Goal: Information Seeking & Learning: Find contact information

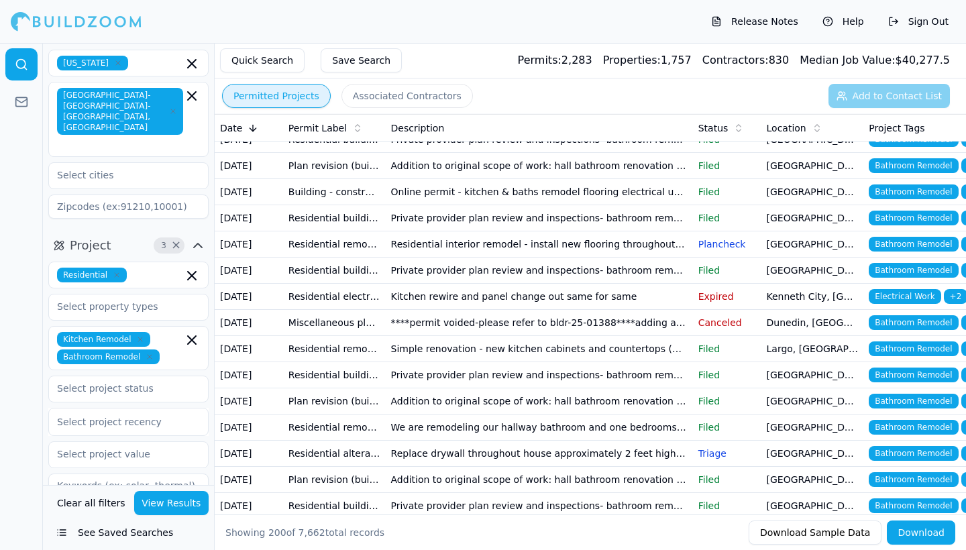
scroll to position [881, 0]
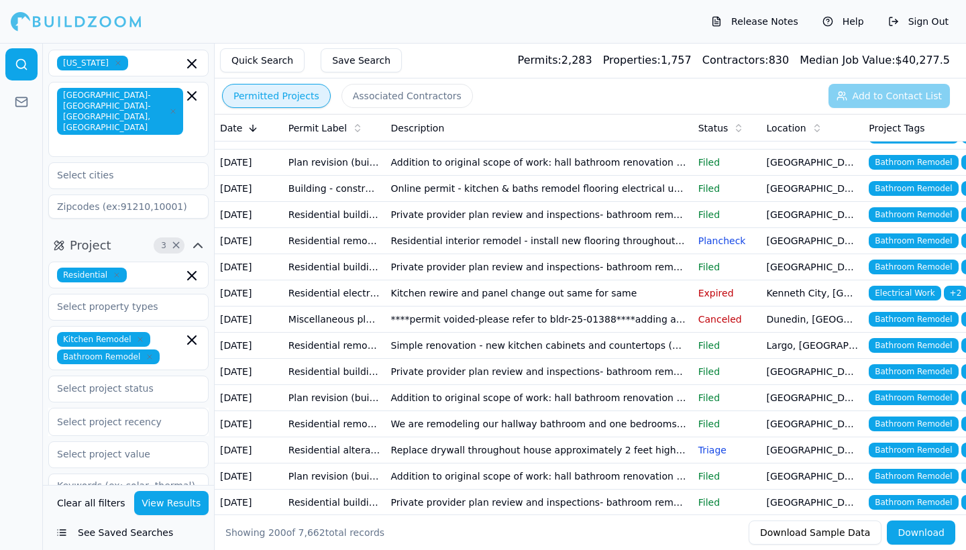
click at [552, 71] on td "Online permit - interior remodel and kitchen - flood zone ae" at bounding box center [539, 58] width 307 height 26
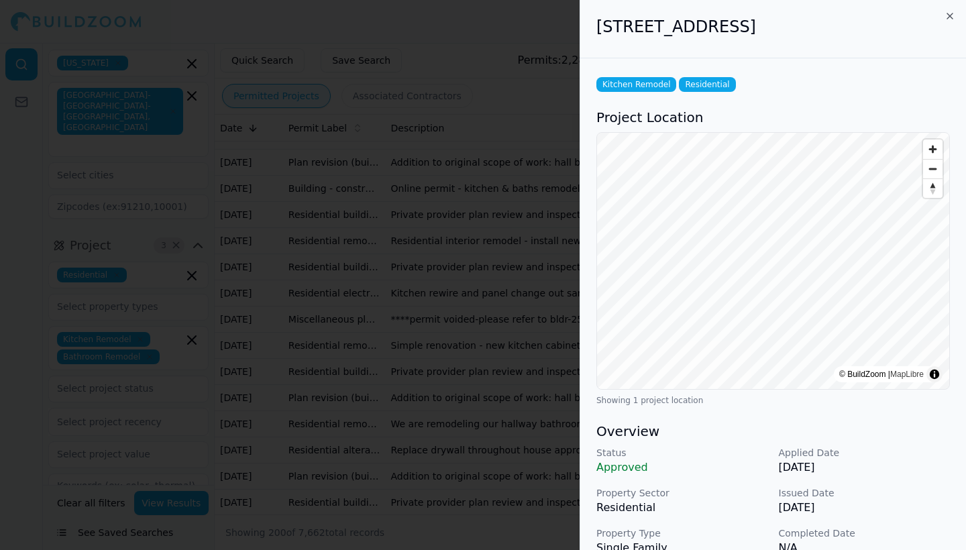
scroll to position [0, 0]
click at [948, 16] on icon "button" at bounding box center [949, 16] width 11 height 11
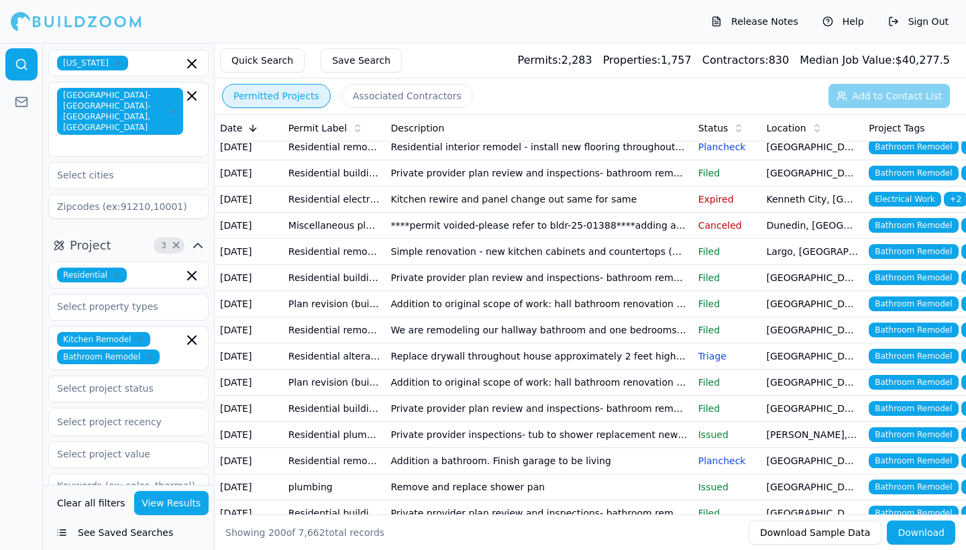
scroll to position [976, 0]
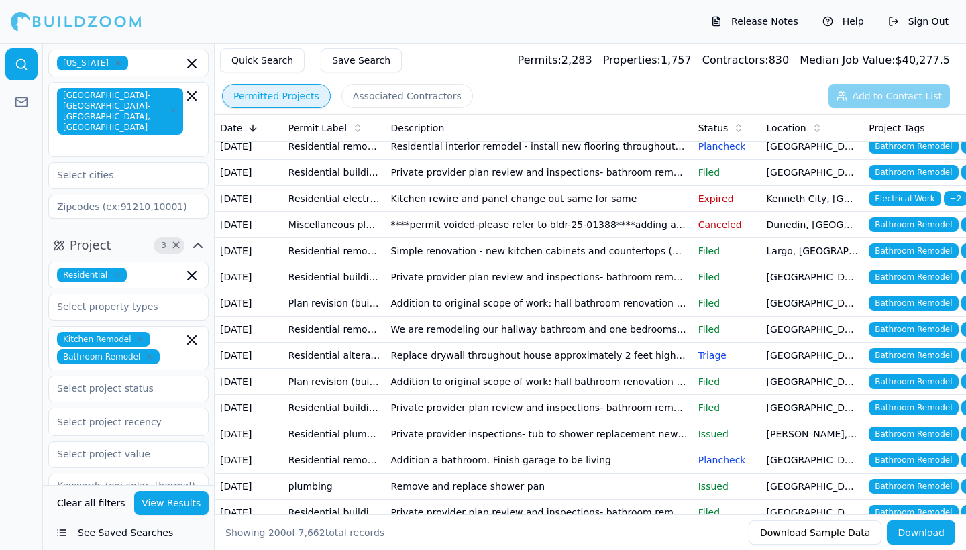
click at [566, 107] on td "Online permit - kitchen & baths remodel flooring electrical updates replacement…" at bounding box center [539, 94] width 307 height 26
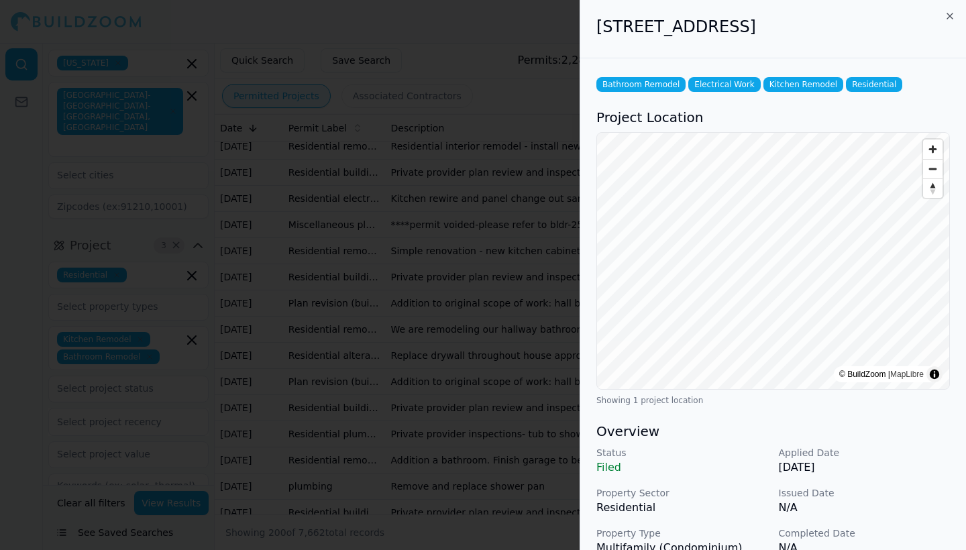
scroll to position [0, 0]
click at [949, 13] on icon "button" at bounding box center [949, 16] width 11 height 11
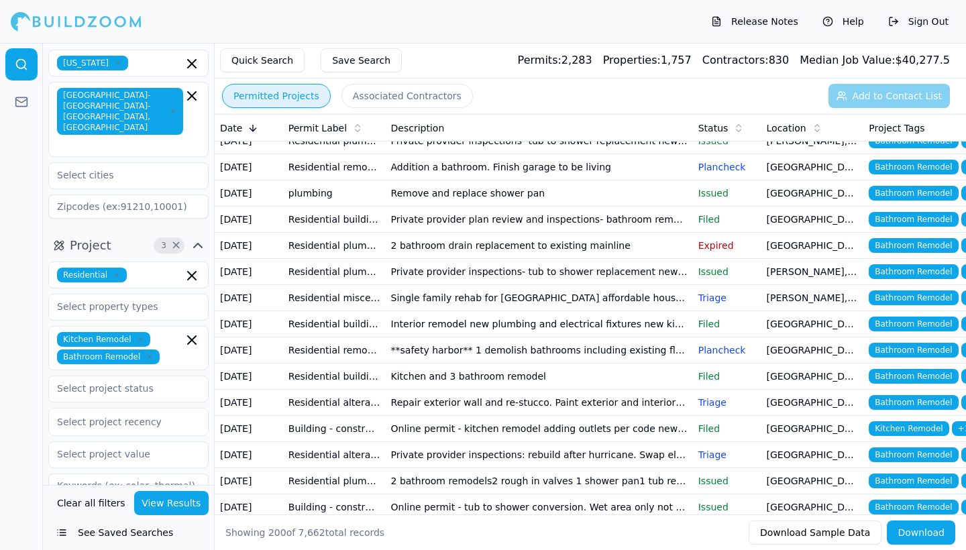
scroll to position [1274, 0]
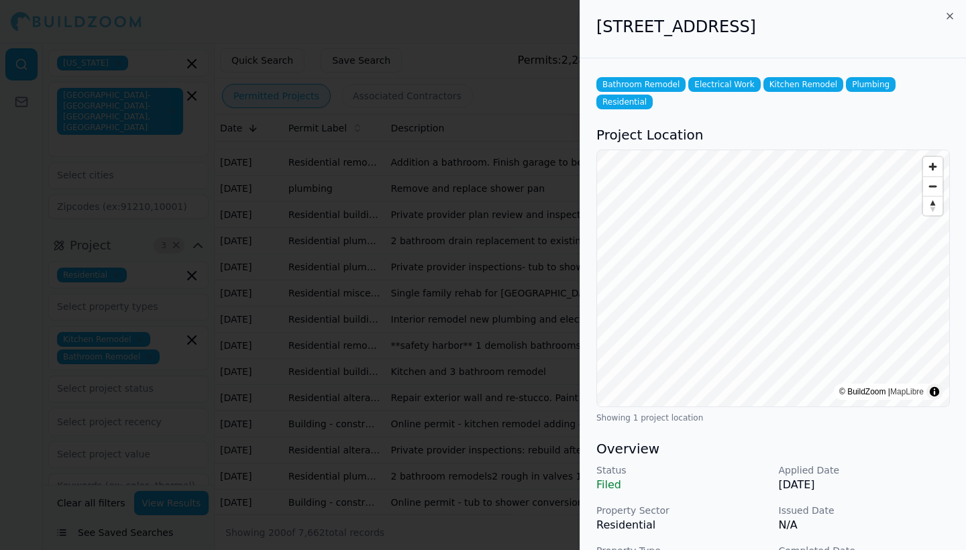
scroll to position [0, 0]
click at [952, 12] on icon "button" at bounding box center [949, 16] width 11 height 11
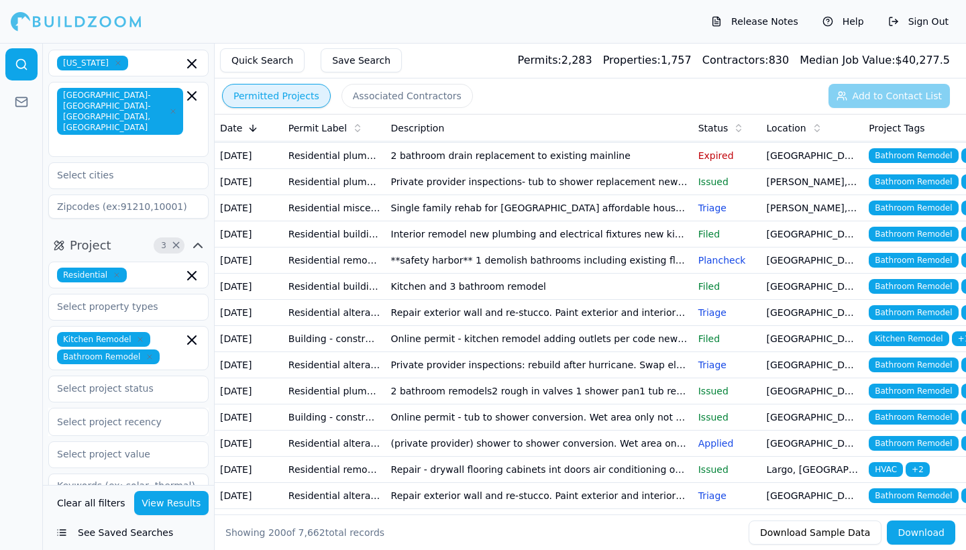
scroll to position [1363, 0]
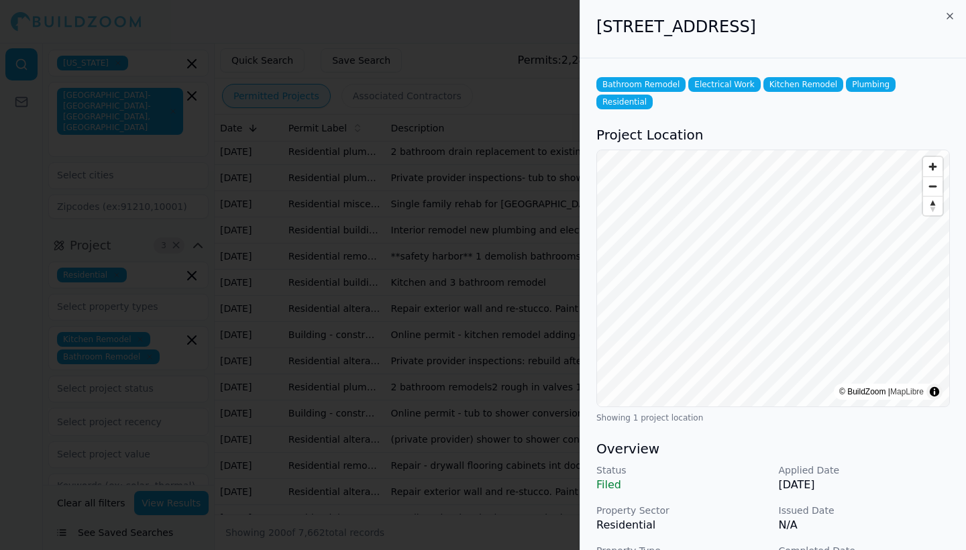
scroll to position [0, 0]
click at [950, 14] on icon "button" at bounding box center [949, 16] width 11 height 11
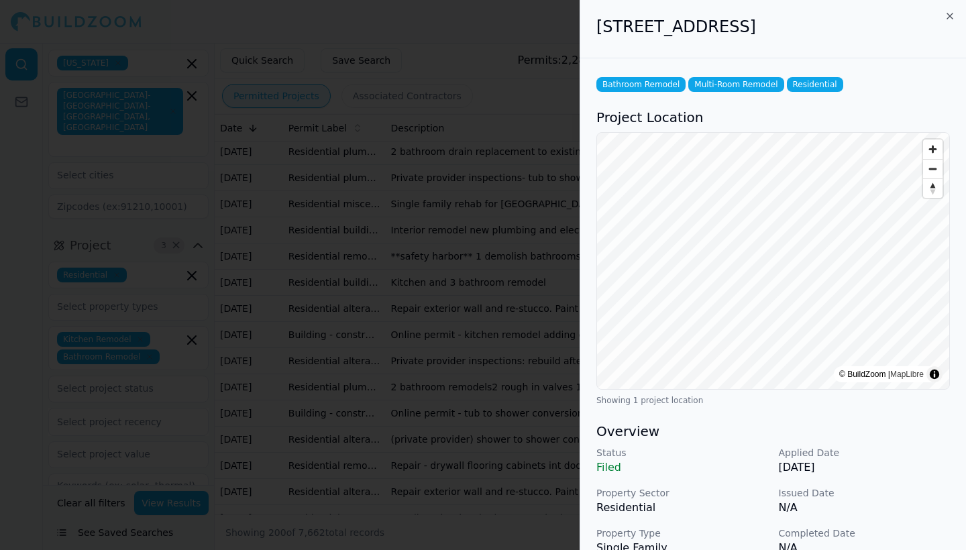
click at [950, 13] on icon "button" at bounding box center [949, 16] width 11 height 11
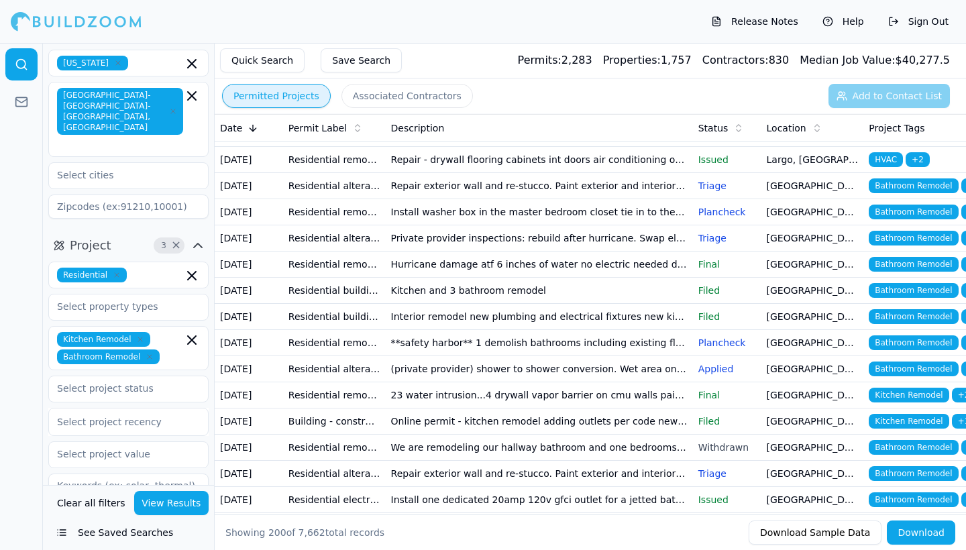
scroll to position [1674, 0]
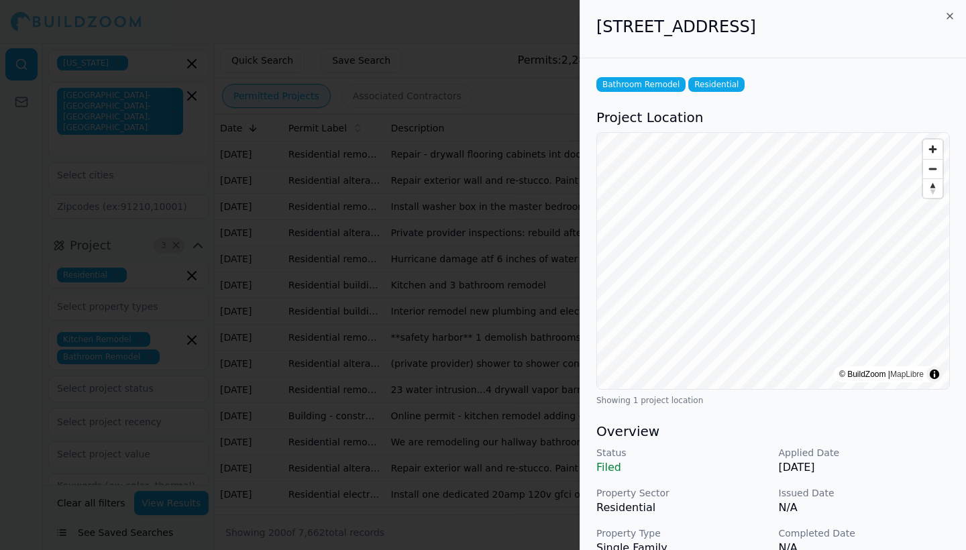
scroll to position [0, 0]
click at [950, 13] on icon "button" at bounding box center [949, 16] width 11 height 11
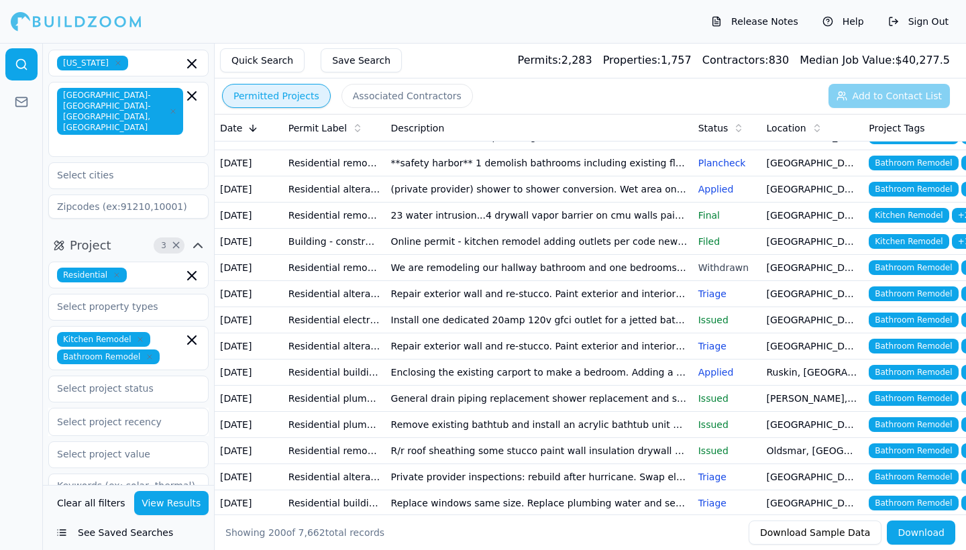
scroll to position [1871, 0]
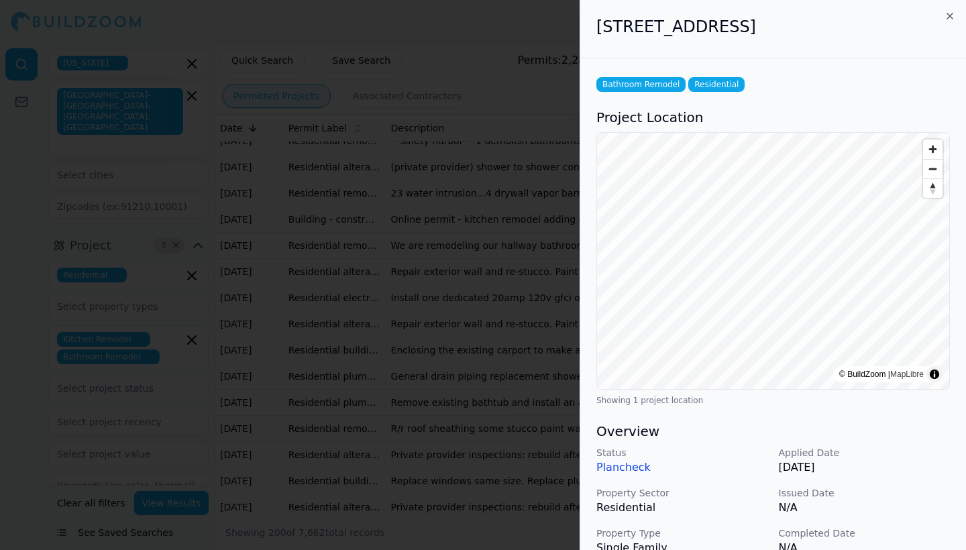
scroll to position [0, 0]
click at [950, 14] on icon "button" at bounding box center [949, 16] width 11 height 11
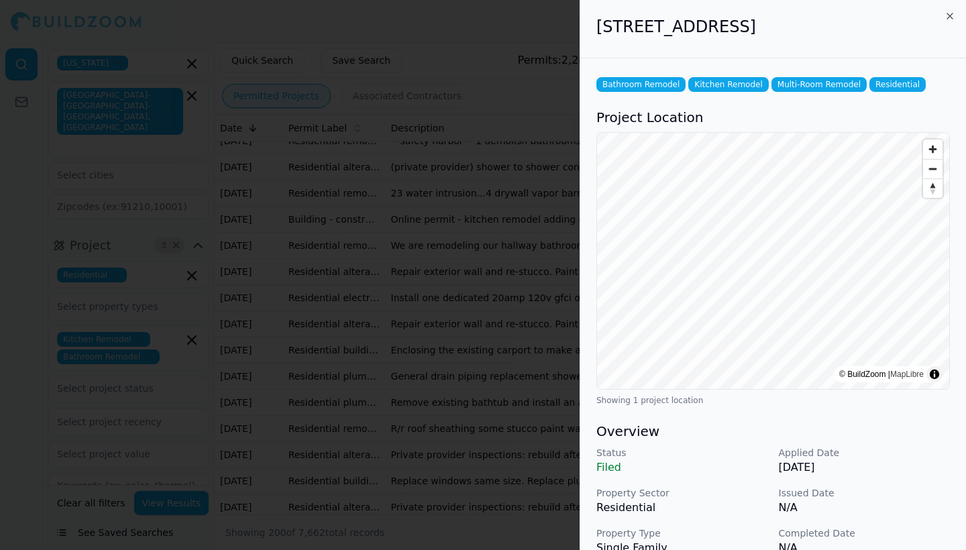
click at [948, 12] on icon "button" at bounding box center [949, 16] width 11 height 11
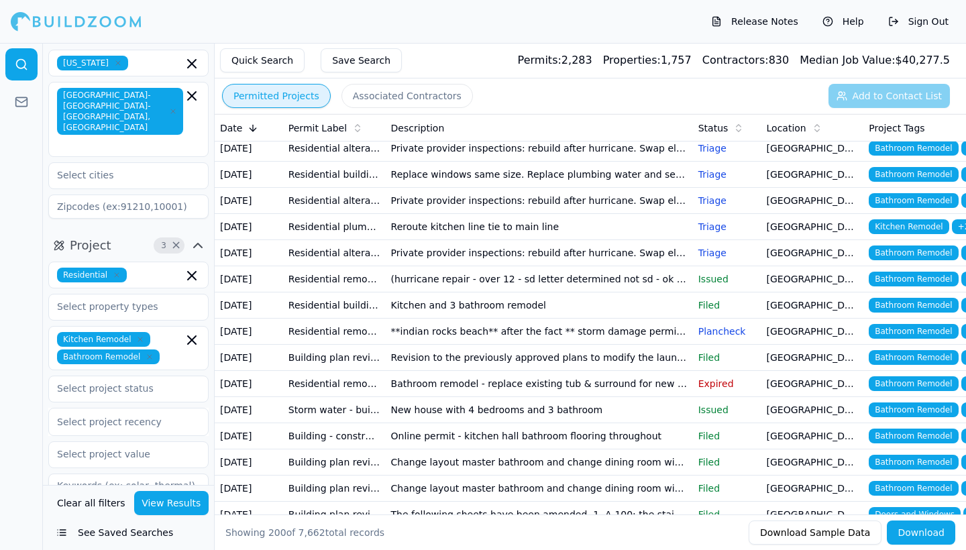
scroll to position [2175, 0]
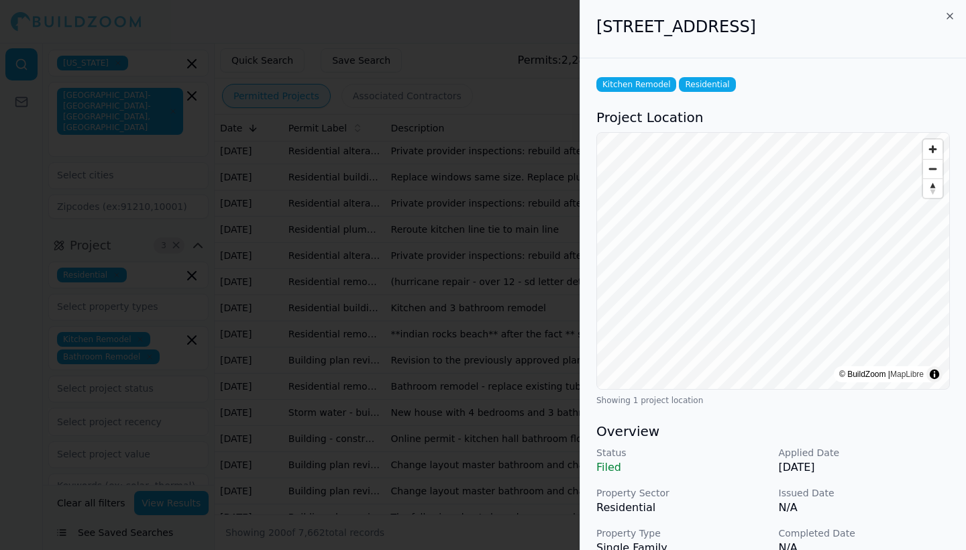
scroll to position [0, 0]
click at [950, 17] on icon "button" at bounding box center [949, 16] width 11 height 11
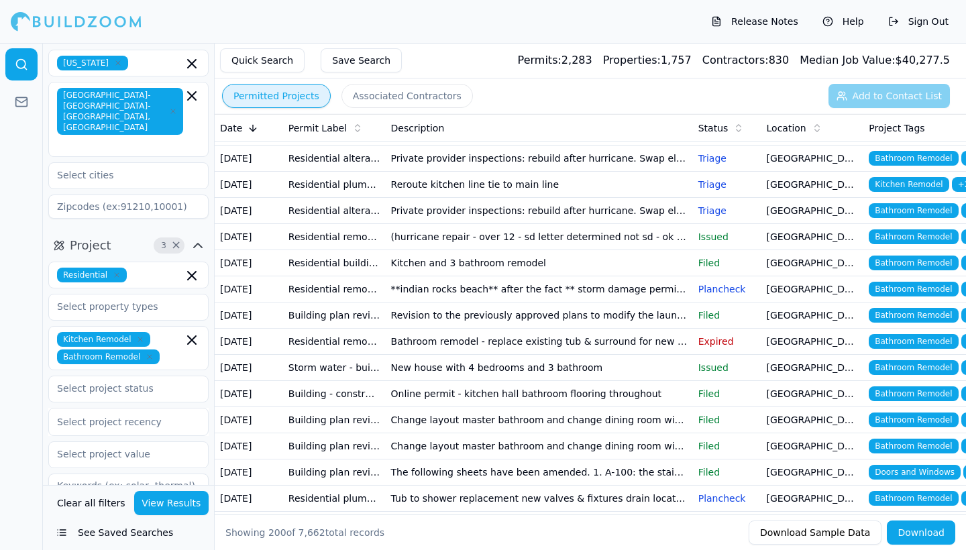
scroll to position [2223, 0]
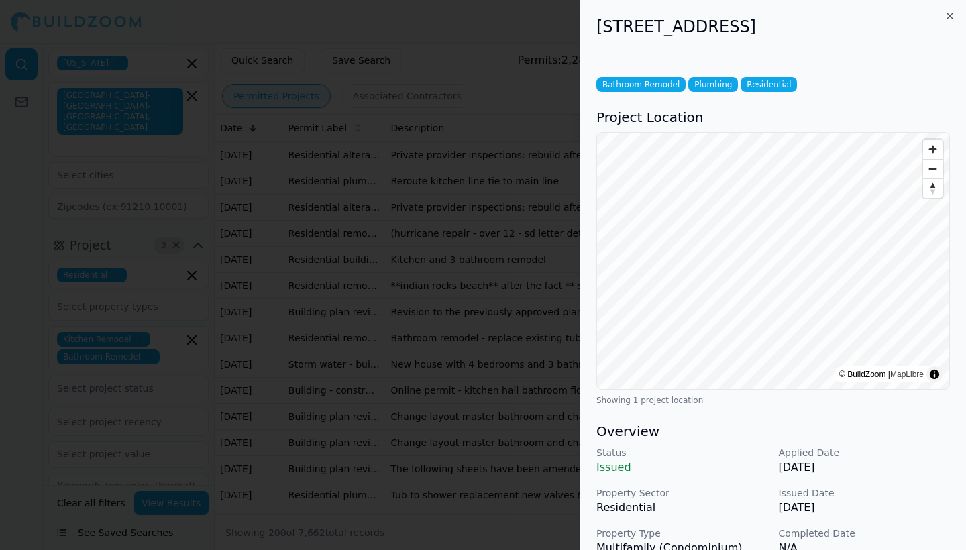
scroll to position [0, 0]
click at [951, 14] on icon "button" at bounding box center [949, 16] width 11 height 11
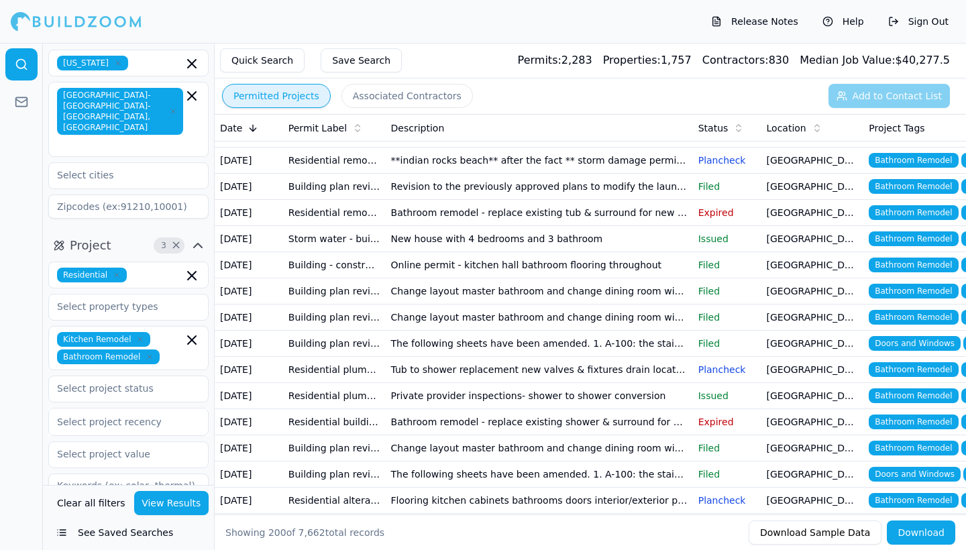
scroll to position [2350, 0]
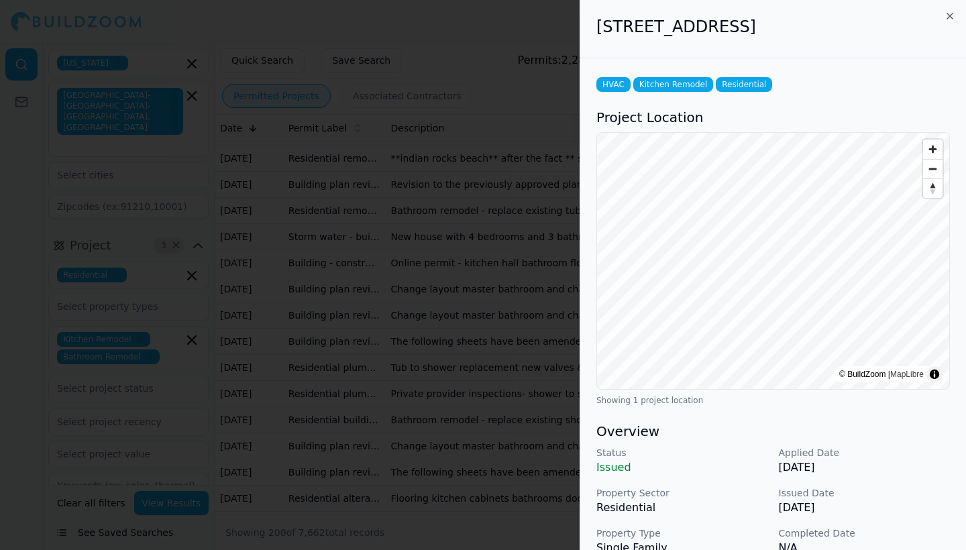
scroll to position [0, 0]
click at [948, 15] on icon "button" at bounding box center [949, 16] width 11 height 11
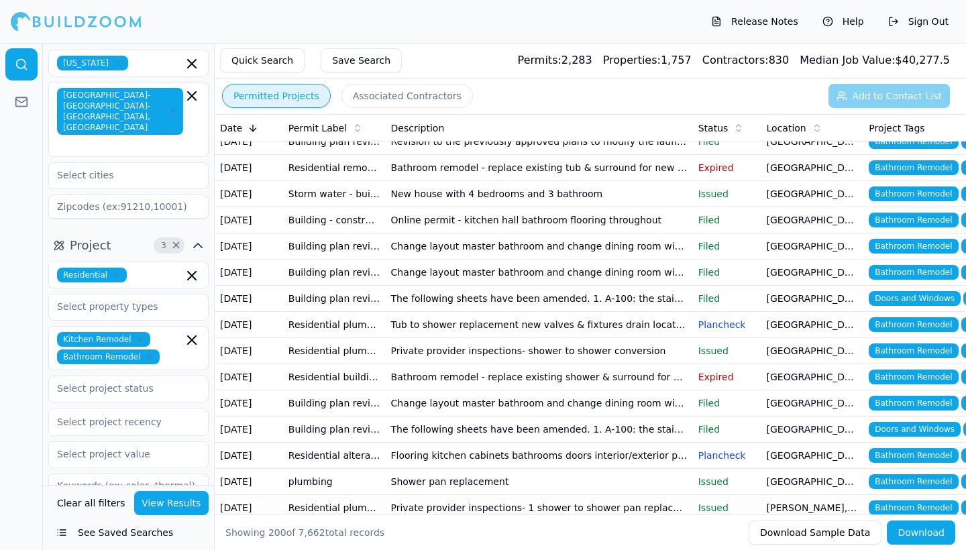
scroll to position [2393, 0]
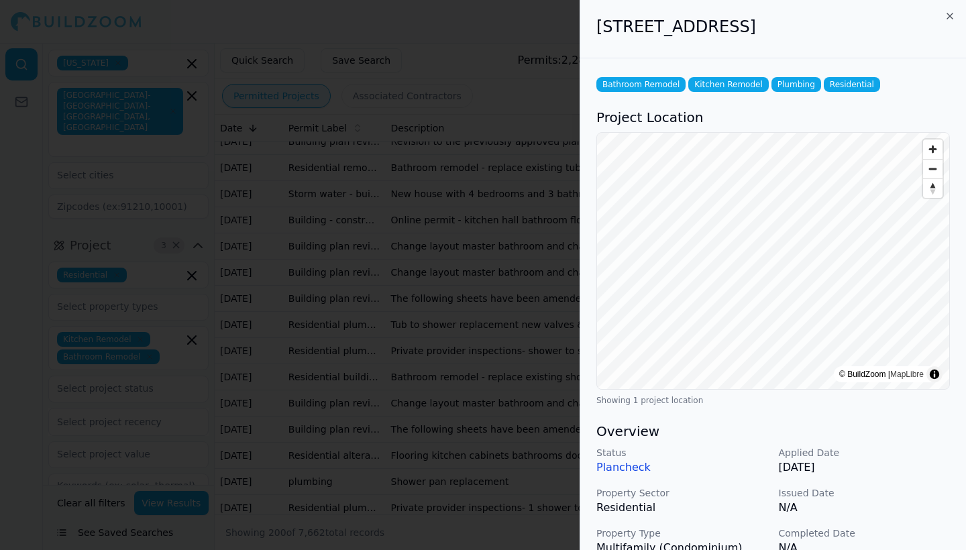
scroll to position [0, 0]
click at [948, 12] on icon "button" at bounding box center [949, 16] width 11 height 11
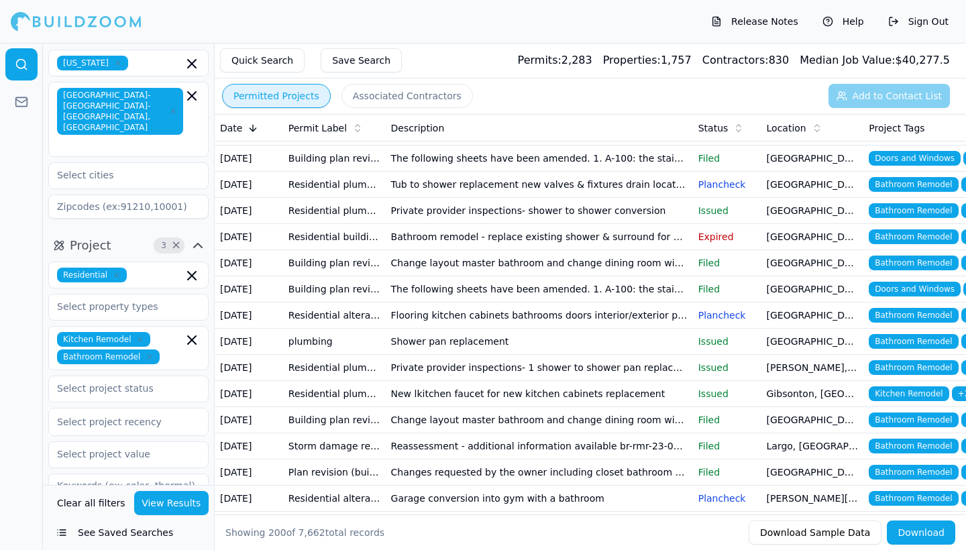
scroll to position [2539, 0]
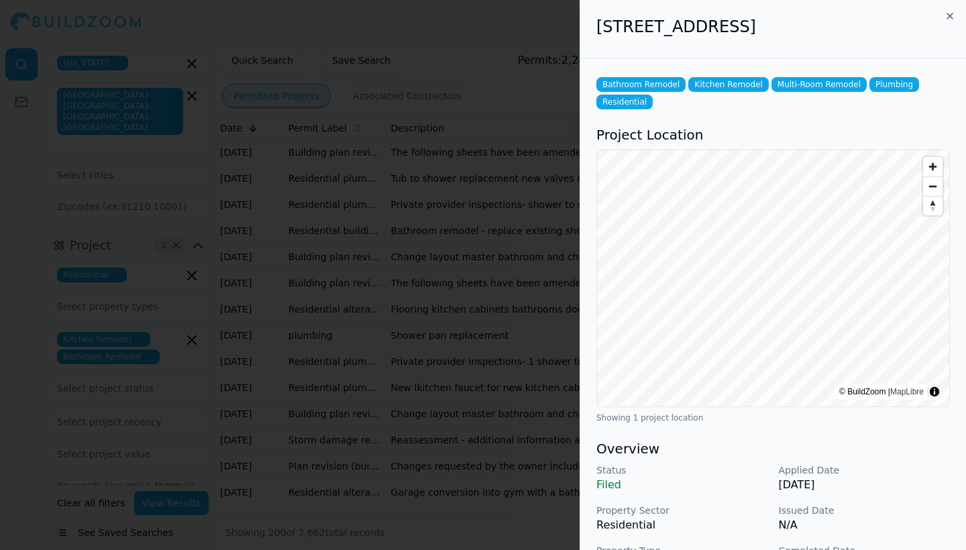
scroll to position [0, 0]
click at [947, 12] on icon "button" at bounding box center [949, 16] width 11 height 11
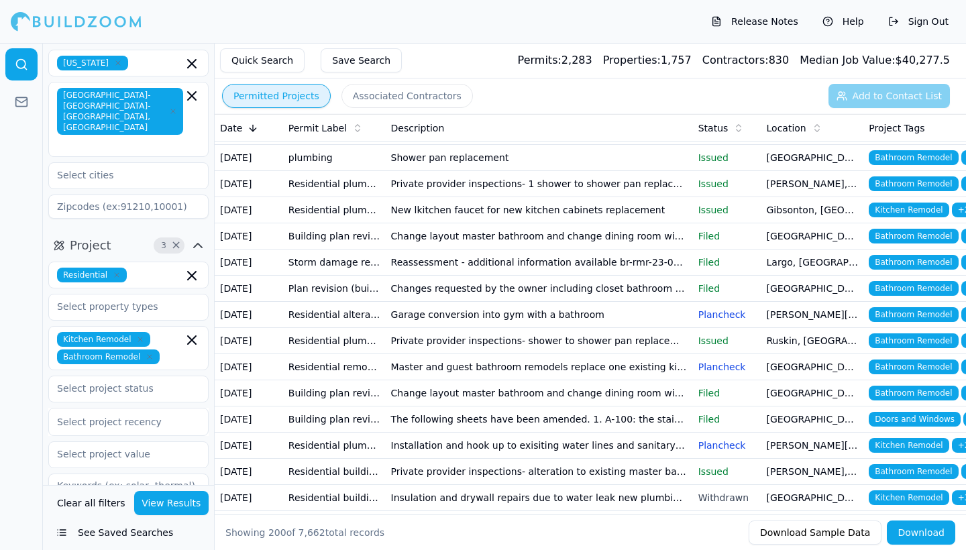
scroll to position [2721, 0]
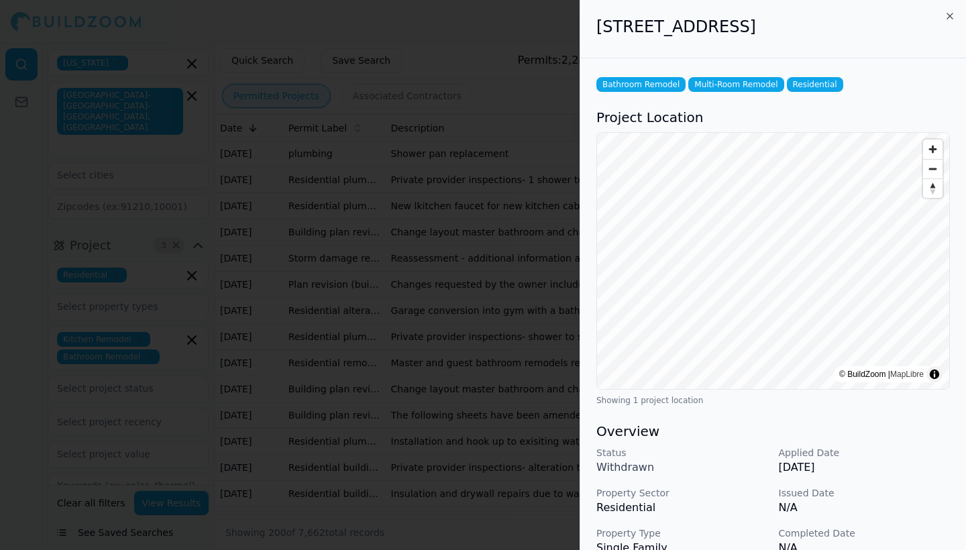
scroll to position [0, 0]
click at [946, 15] on icon "button" at bounding box center [949, 16] width 11 height 11
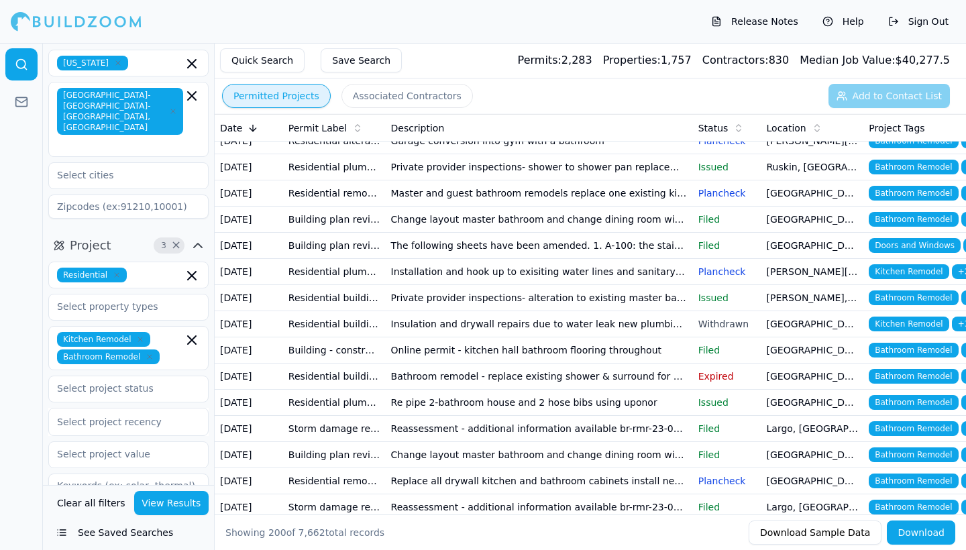
scroll to position [2904, 0]
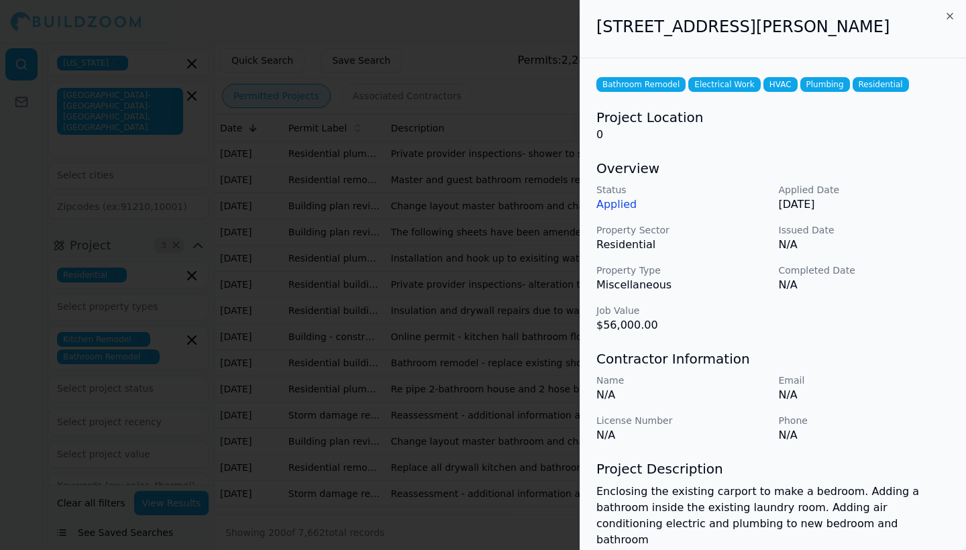
scroll to position [0, 0]
click at [949, 13] on icon "button" at bounding box center [949, 16] width 11 height 11
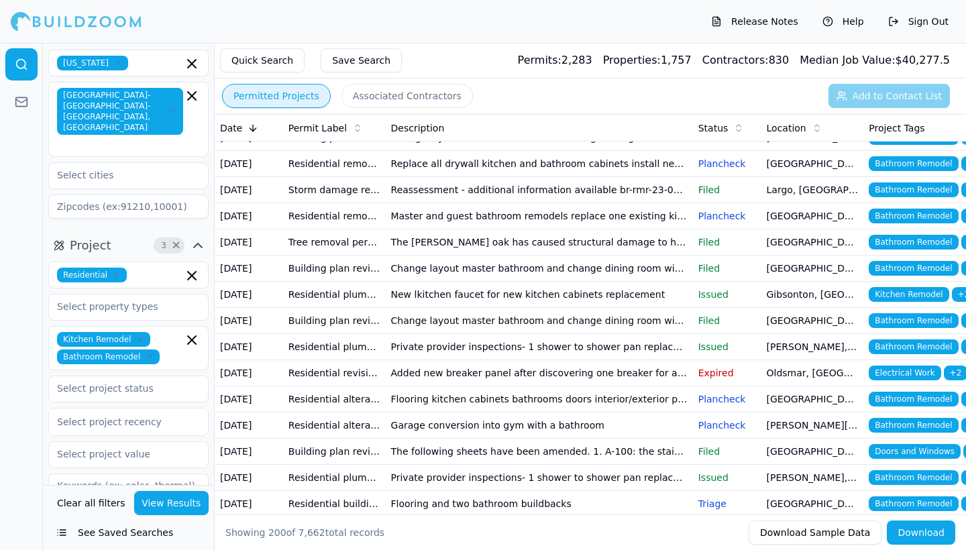
scroll to position [3223, 0]
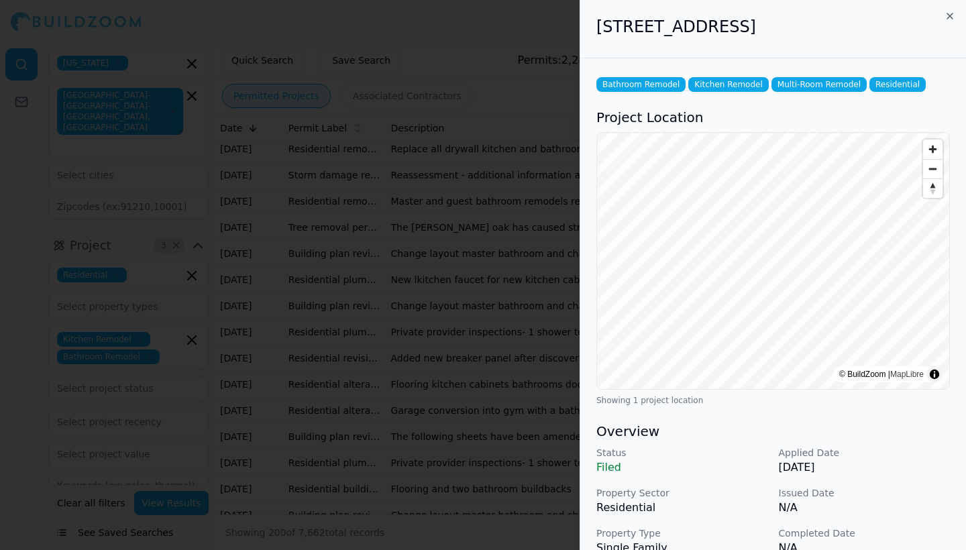
scroll to position [0, 0]
click at [948, 15] on icon "button" at bounding box center [949, 16] width 11 height 11
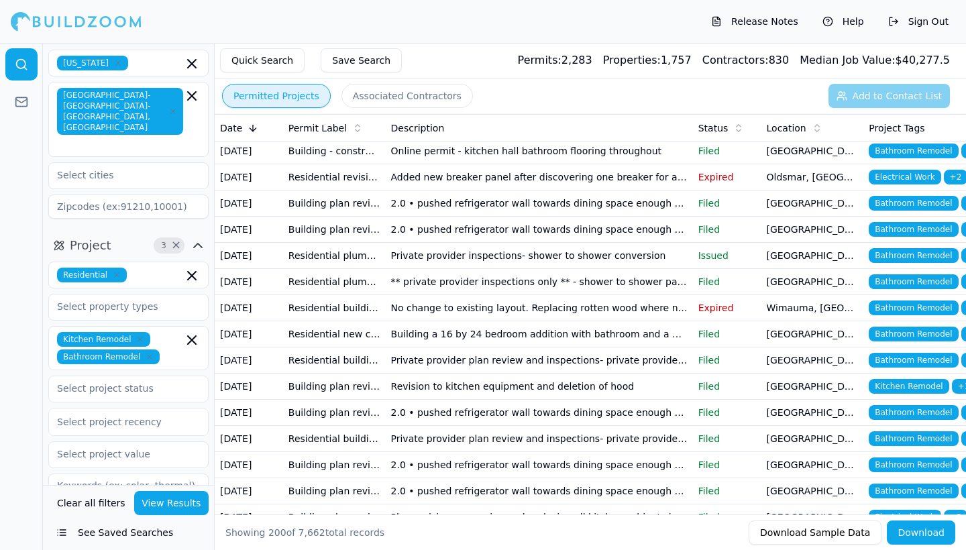
scroll to position [3624, 0]
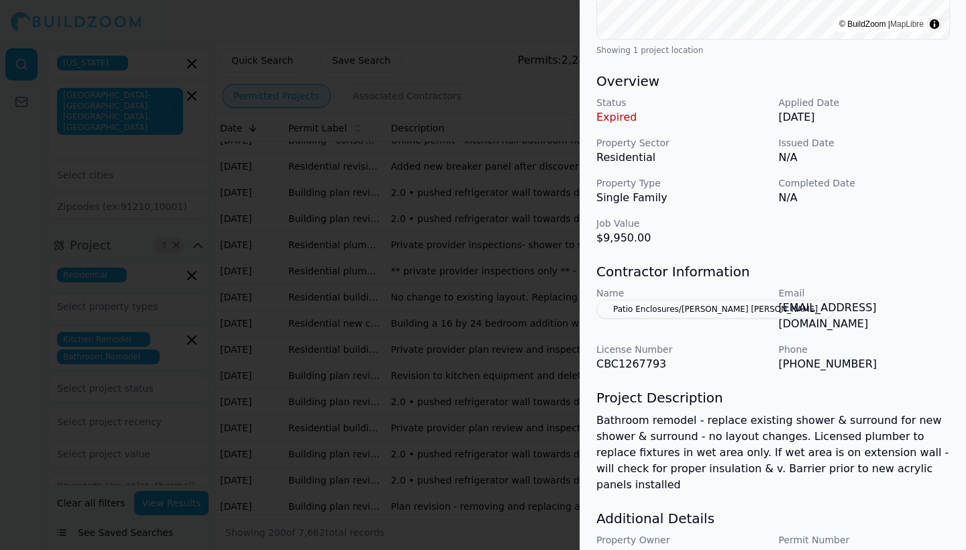
scroll to position [352, 0]
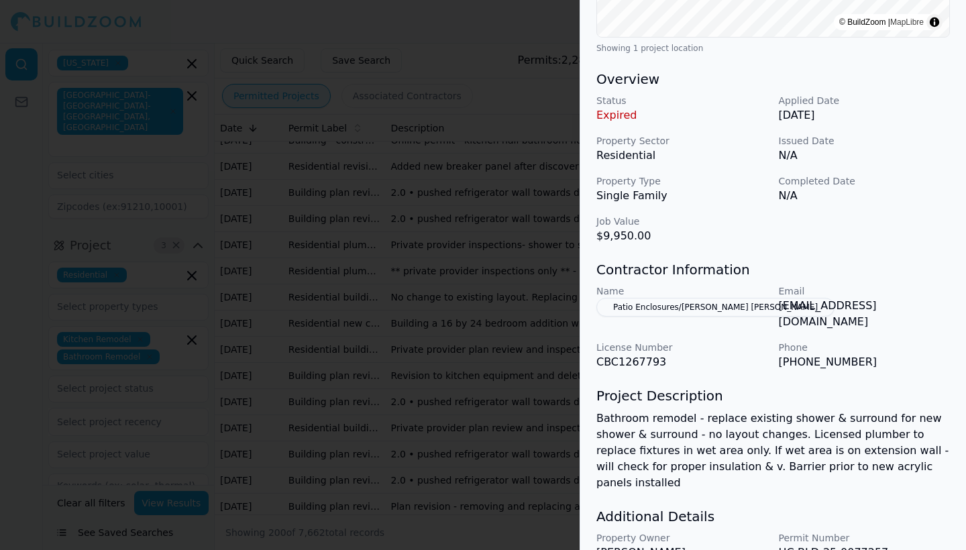
click at [690, 306] on button "Patio Enclosures/[PERSON_NAME] [PERSON_NAME]" at bounding box center [715, 307] width 238 height 19
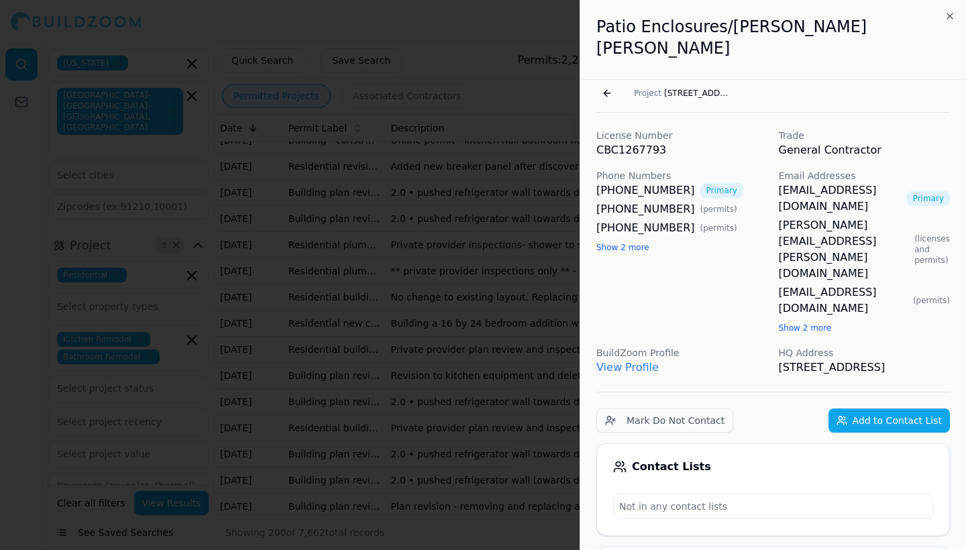
scroll to position [0, 0]
click at [951, 17] on icon "button" at bounding box center [949, 16] width 11 height 11
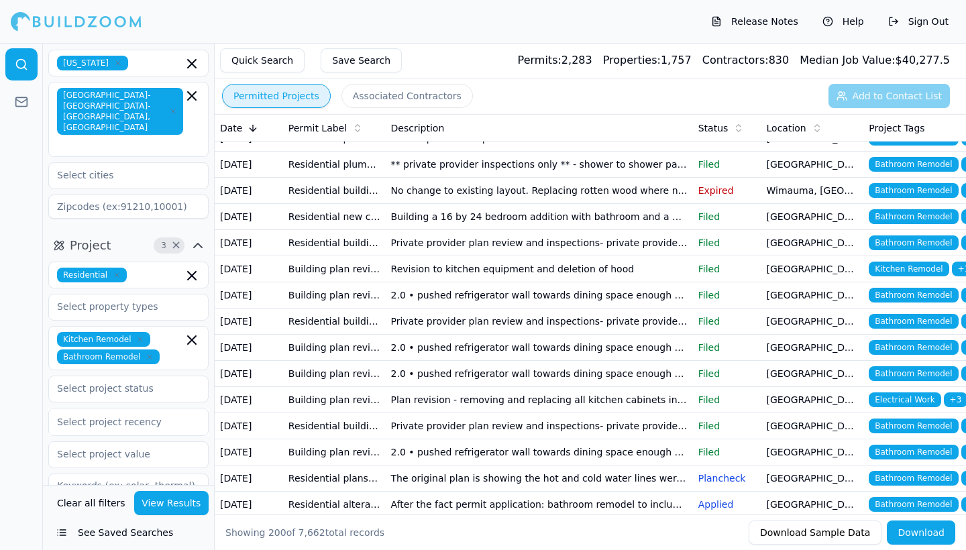
scroll to position [3754, 0]
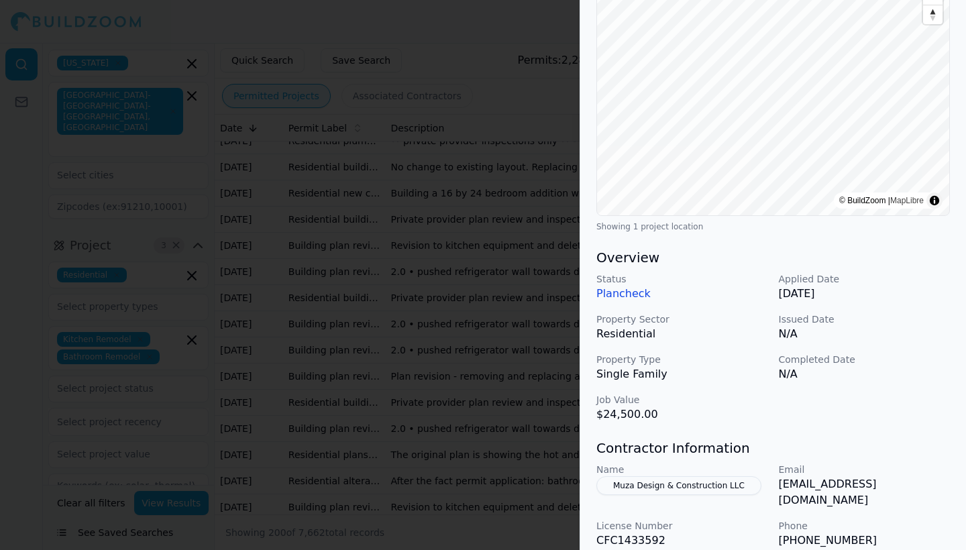
scroll to position [199, 0]
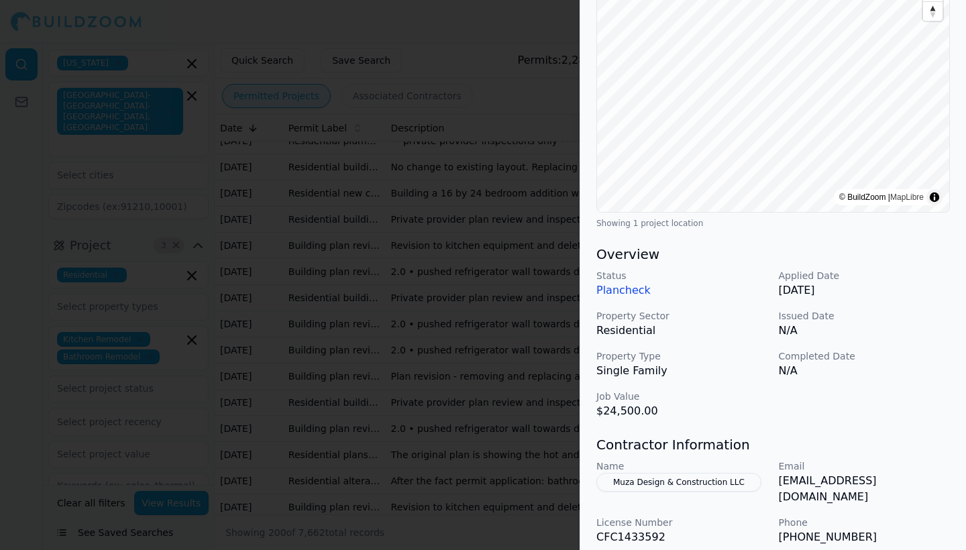
click at [710, 473] on button "Muza Design & Construction LLC" at bounding box center [678, 482] width 165 height 19
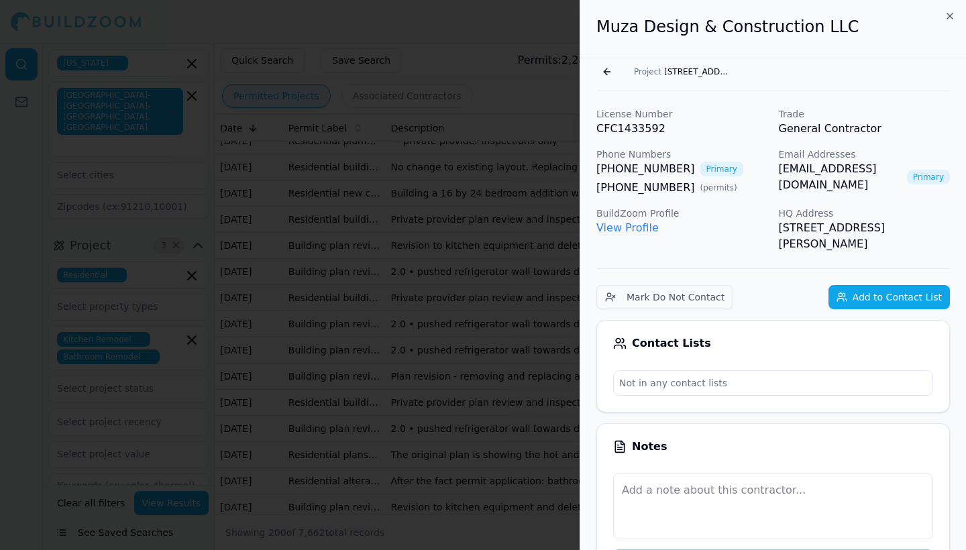
scroll to position [0, 0]
drag, startPoint x: 675, startPoint y: 170, endPoint x: 597, endPoint y: 174, distance: 78.6
click at [597, 174] on div "[PHONE_NUMBER] Primary" at bounding box center [682, 169] width 172 height 16
copy link "[PHONE_NUMBER]"
click at [722, 188] on div "[PHONE_NUMBER] ( permits )" at bounding box center [682, 188] width 172 height 16
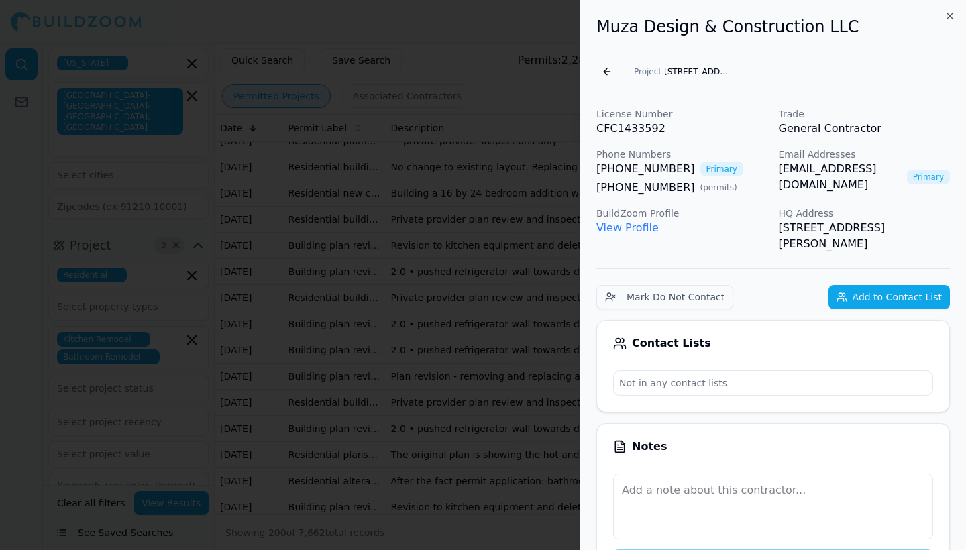
click at [950, 15] on icon "button" at bounding box center [949, 16] width 11 height 11
